Goal: Task Accomplishment & Management: Manage account settings

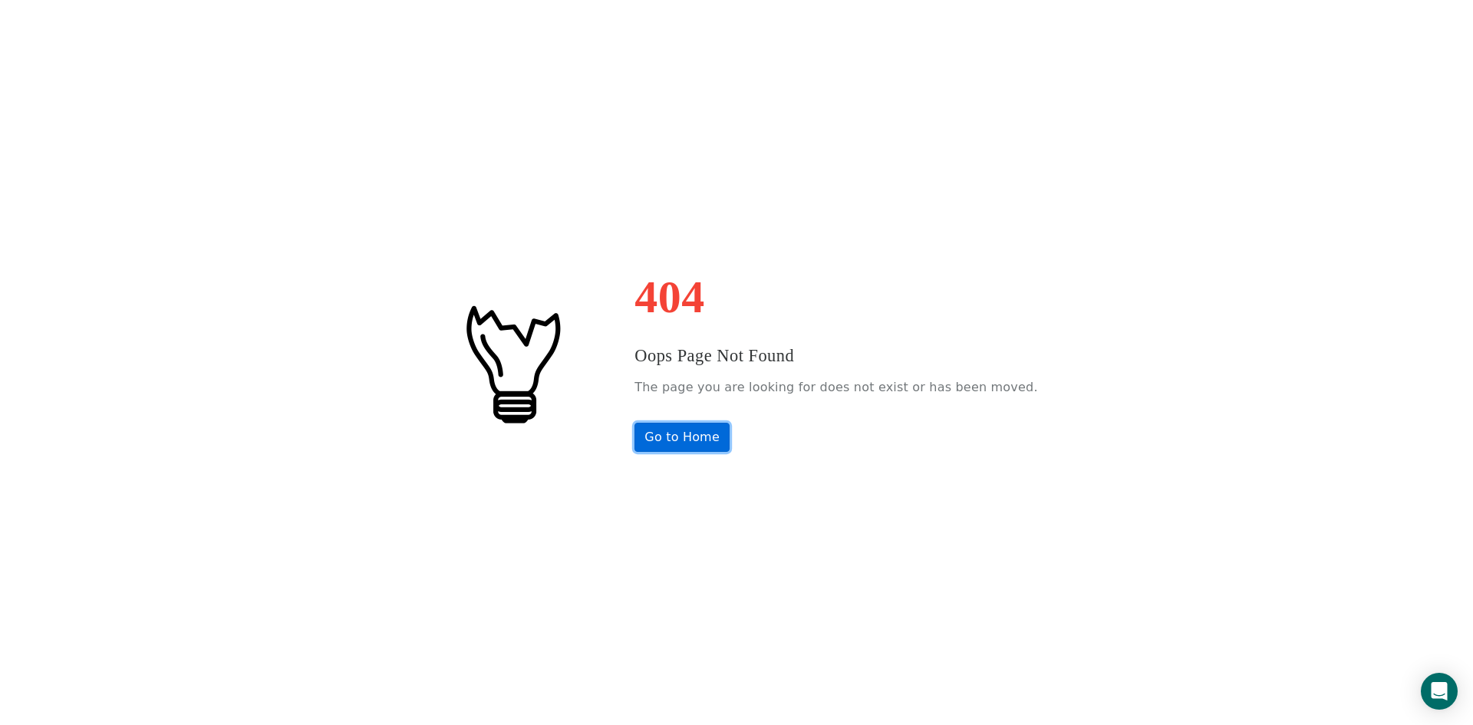
click at [719, 440] on link "Go to Home" at bounding box center [681, 437] width 95 height 29
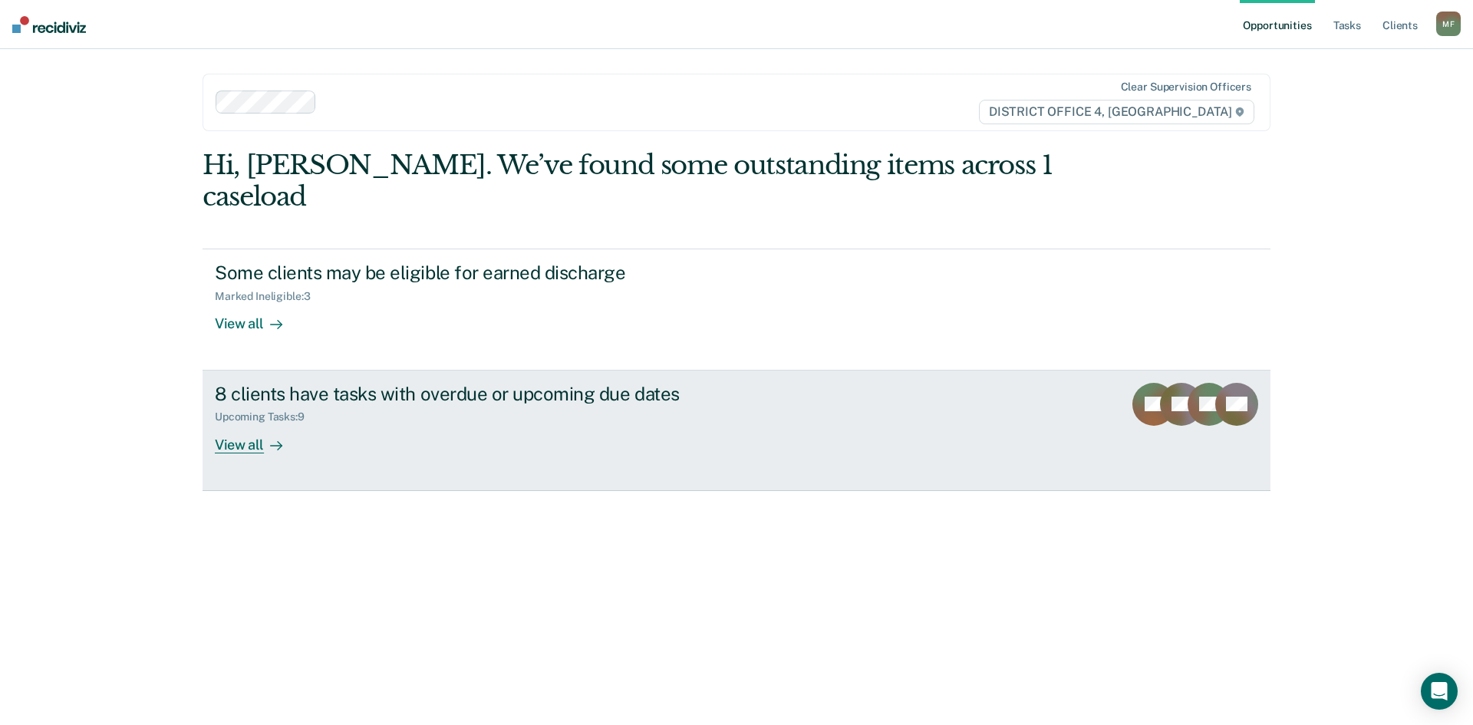
click at [462, 383] on div "8 clients have tasks with overdue or upcoming due dates" at bounding box center [484, 394] width 539 height 22
